Goal: Information Seeking & Learning: Learn about a topic

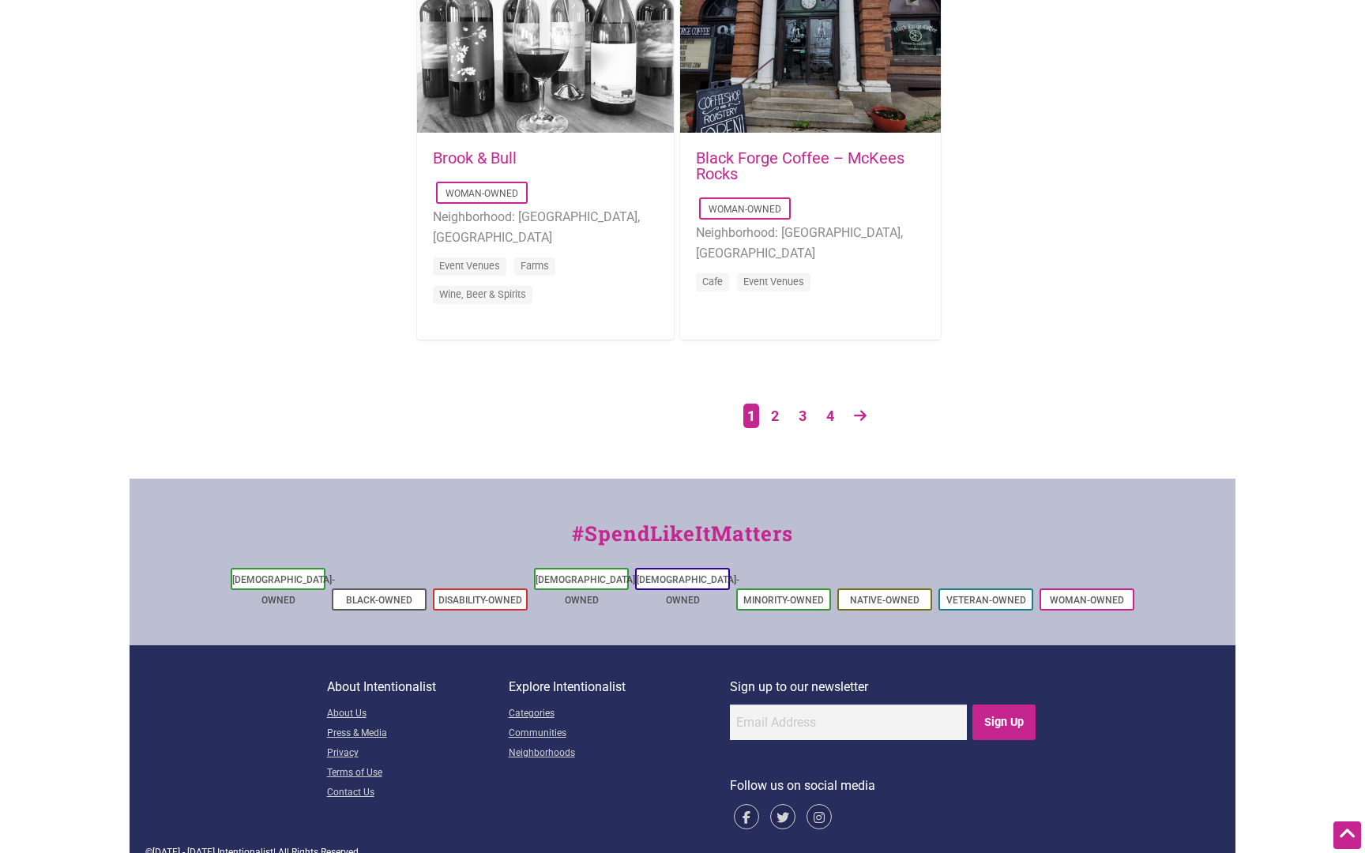
scroll to position [2674, 0]
click at [775, 420] on link "2" at bounding box center [775, 418] width 24 height 28
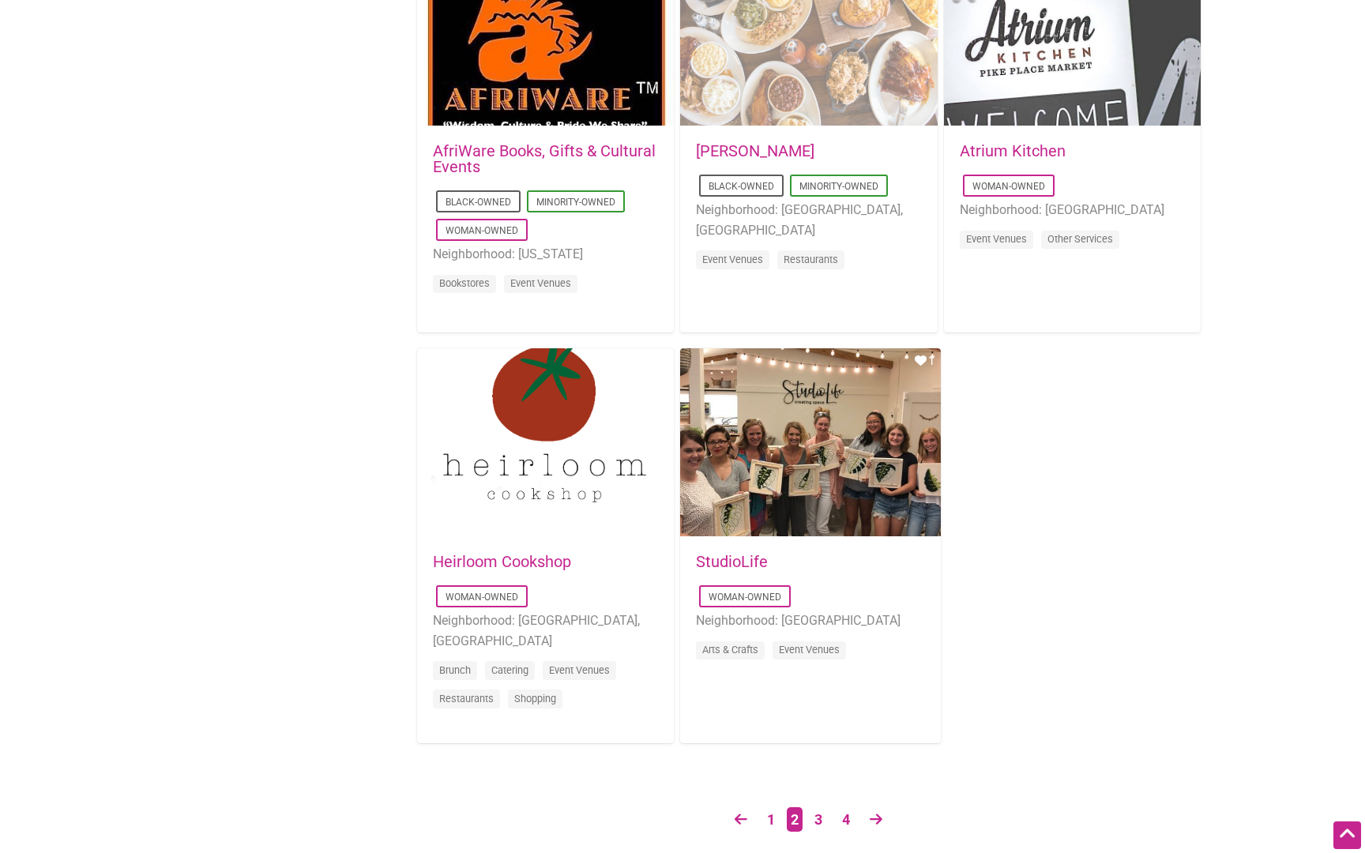
scroll to position [2335, 0]
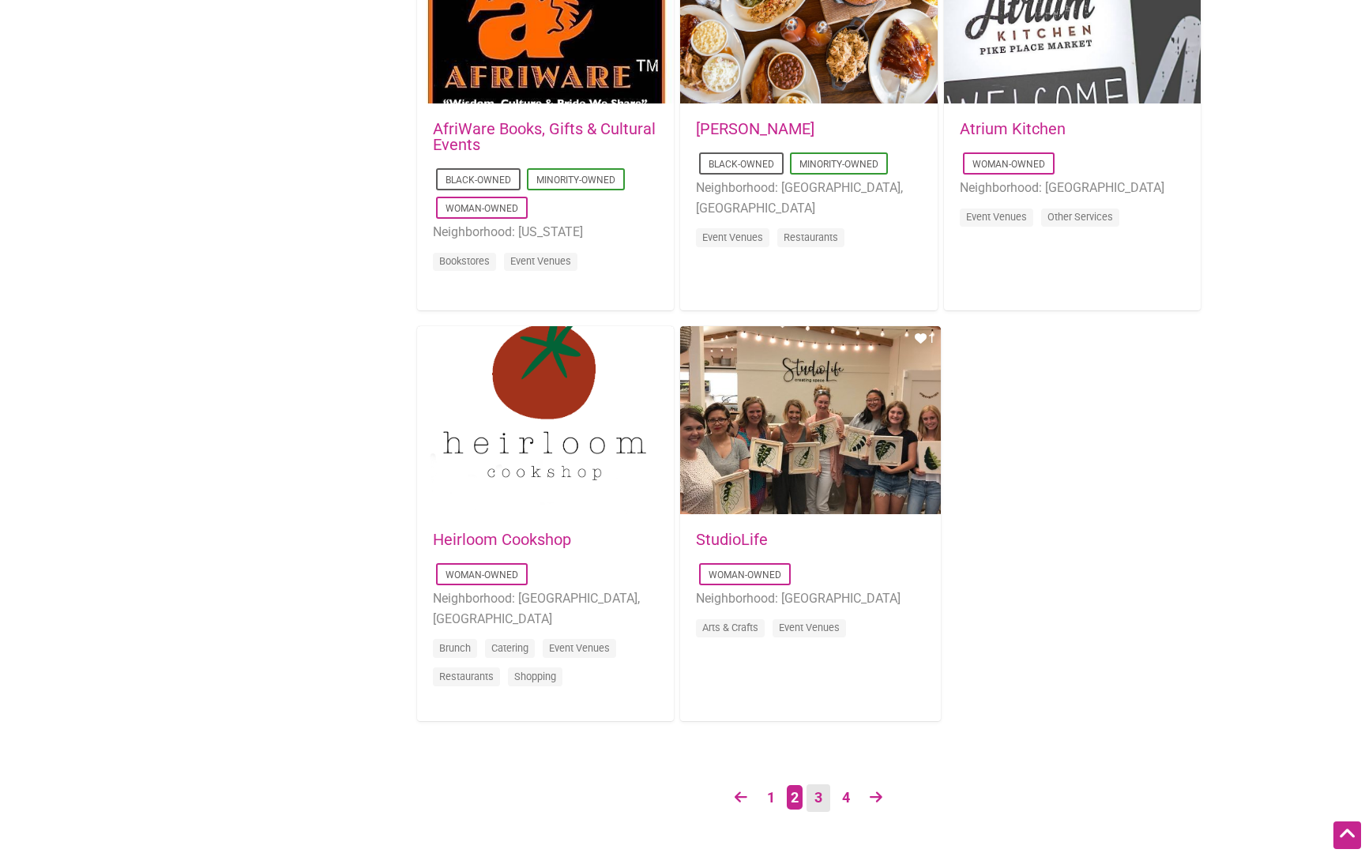
click at [818, 797] on link "3" at bounding box center [819, 799] width 24 height 28
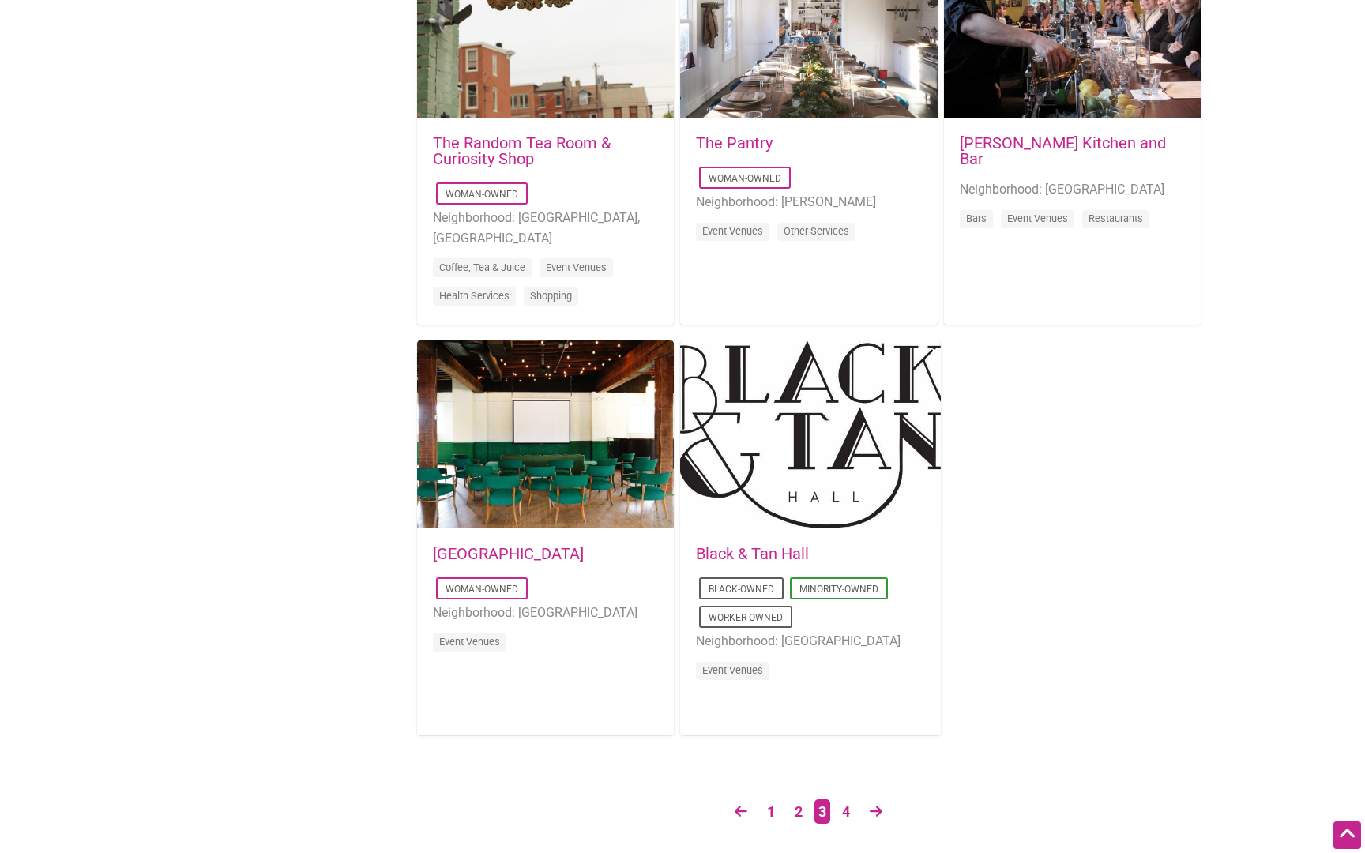
scroll to position [2332, 0]
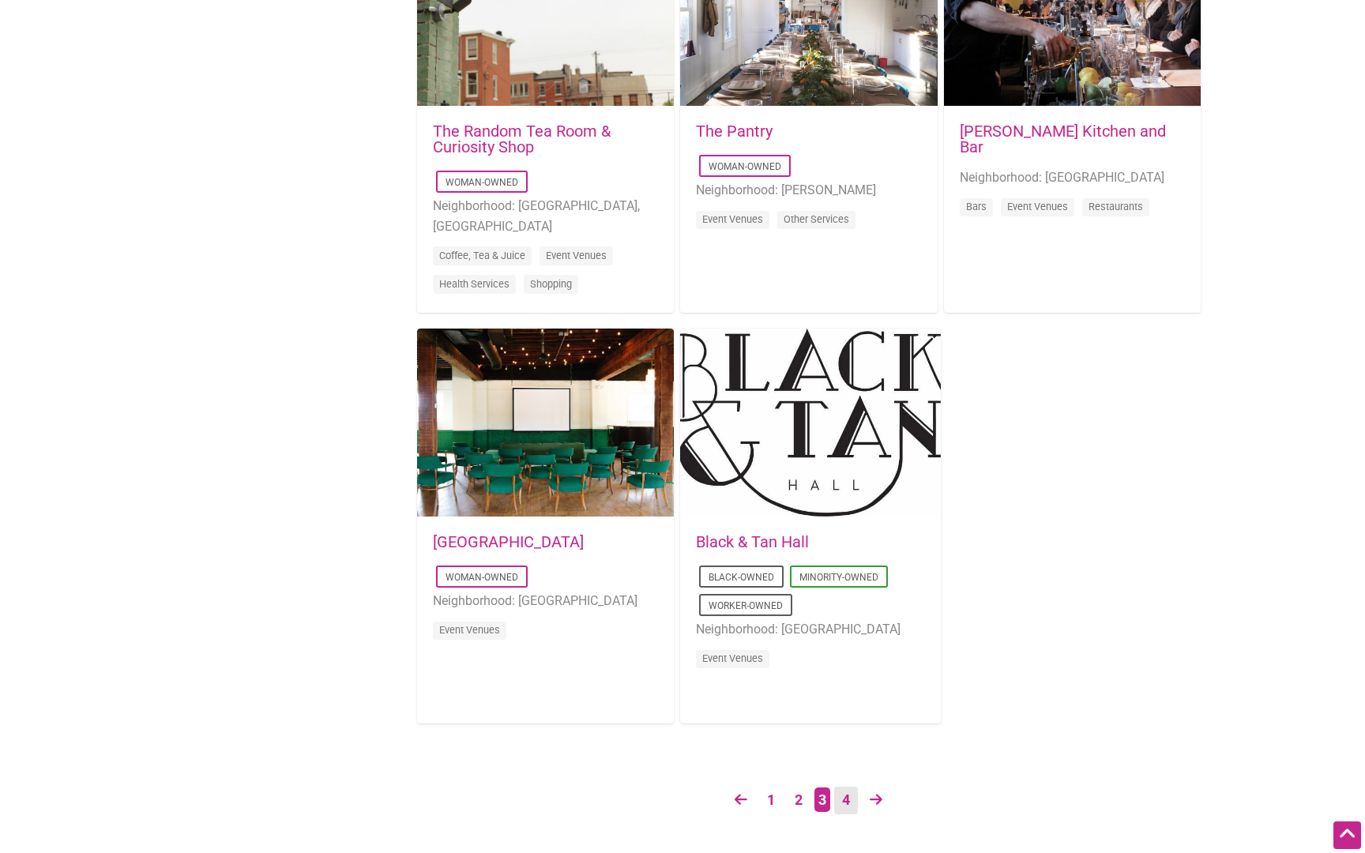
click at [849, 806] on link "4" at bounding box center [846, 801] width 24 height 28
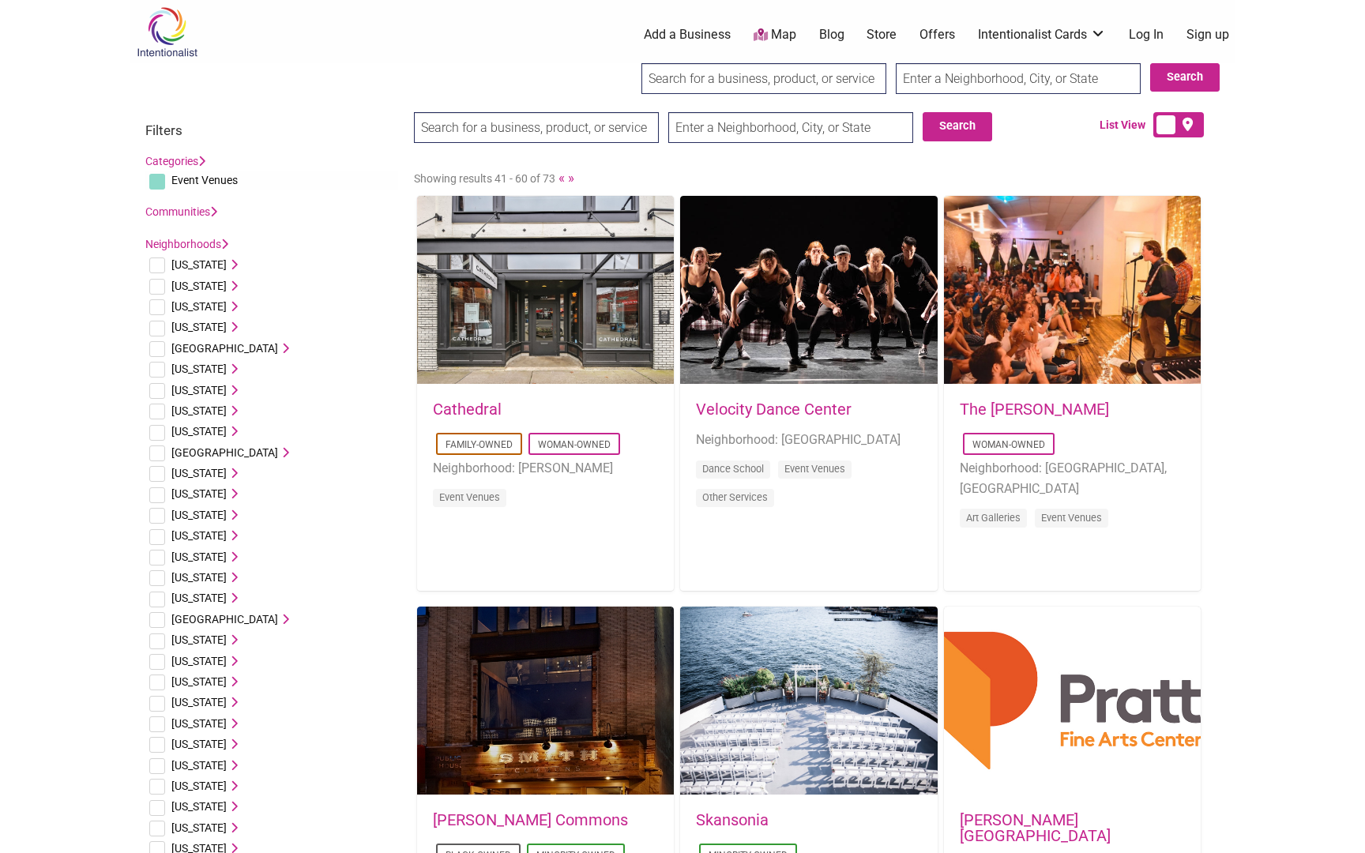
scroll to position [0, 0]
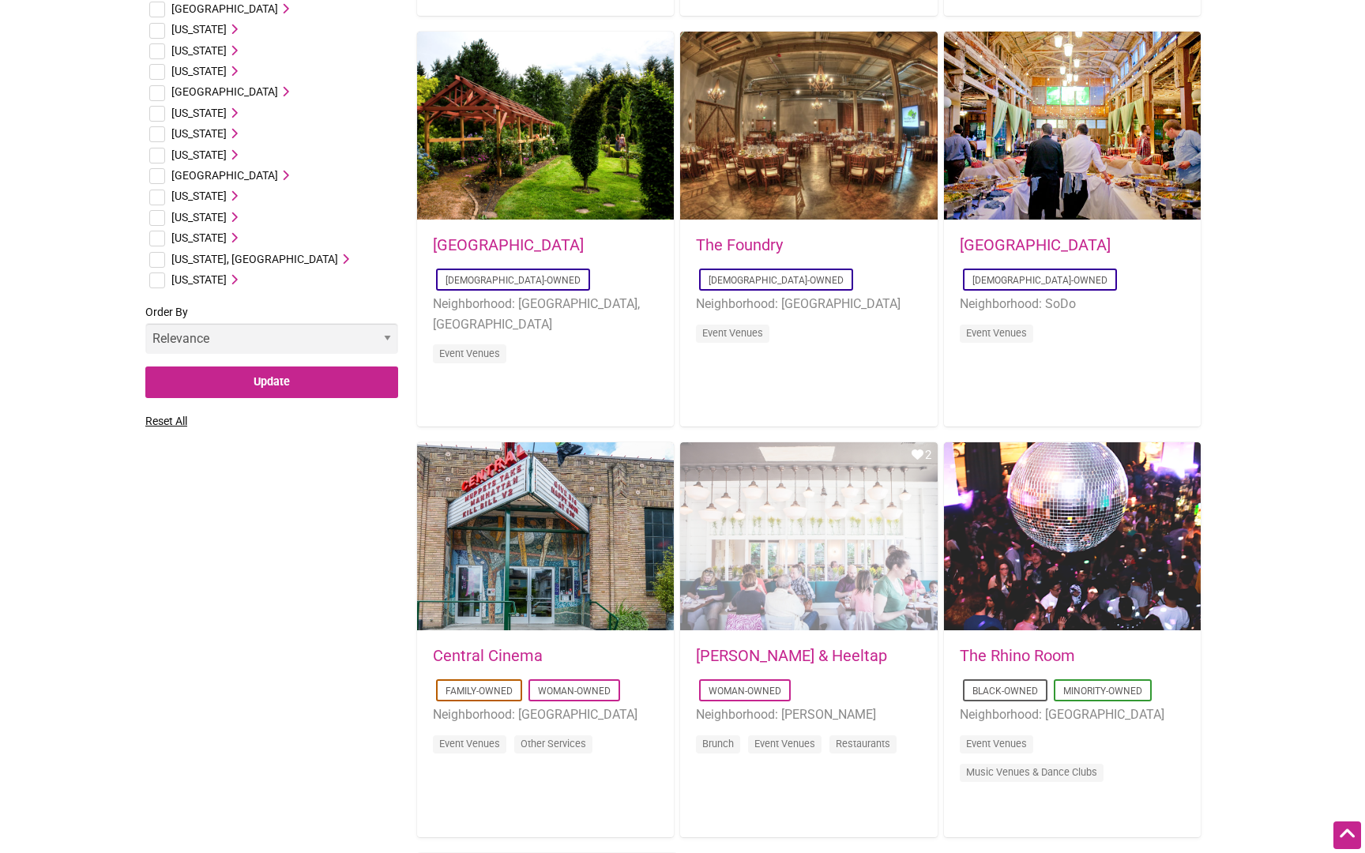
scroll to position [965, 0]
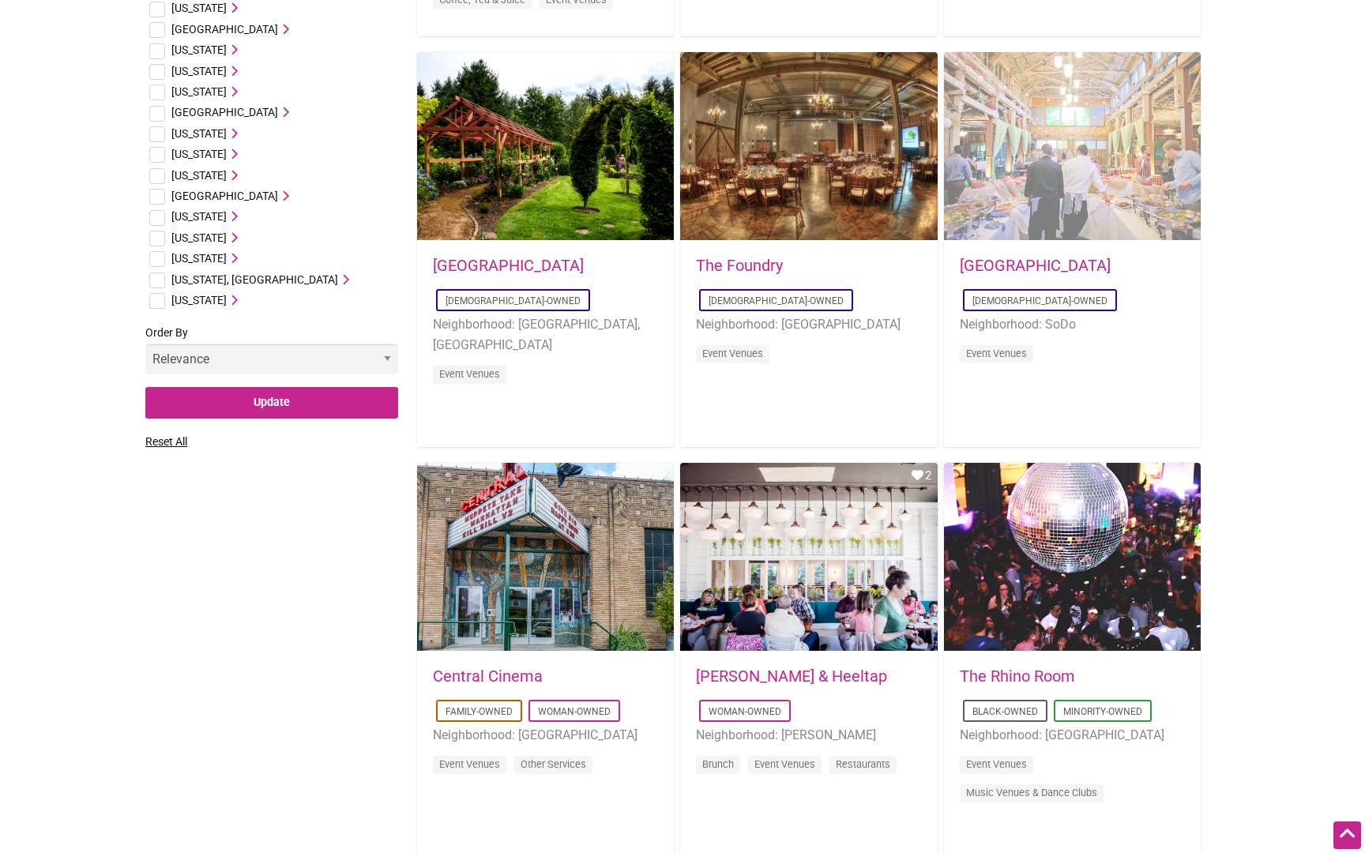
click at [1084, 184] on div "Favorite Count 0" at bounding box center [1072, 147] width 257 height 190
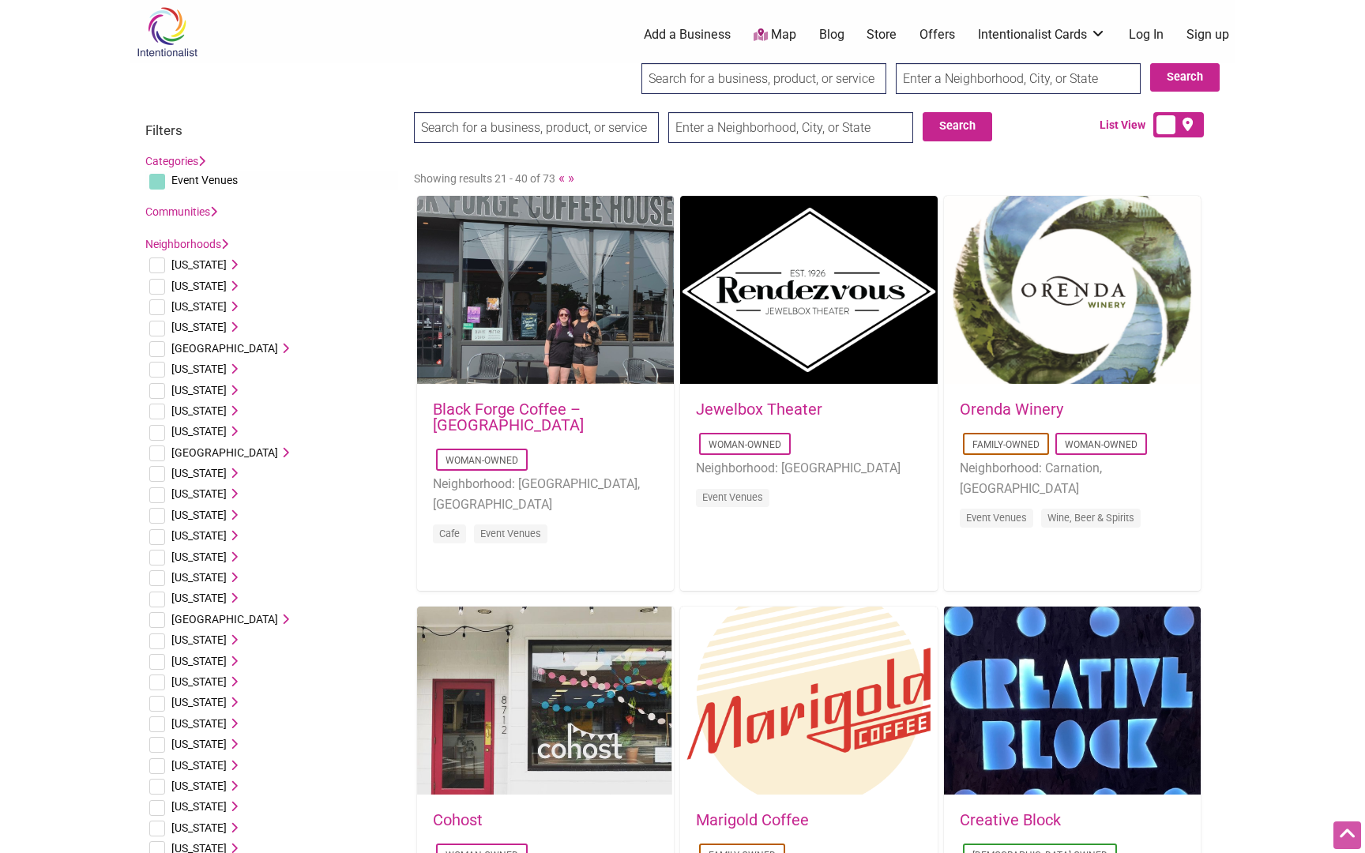
scroll to position [2335, 0]
